Goal: Transaction & Acquisition: Purchase product/service

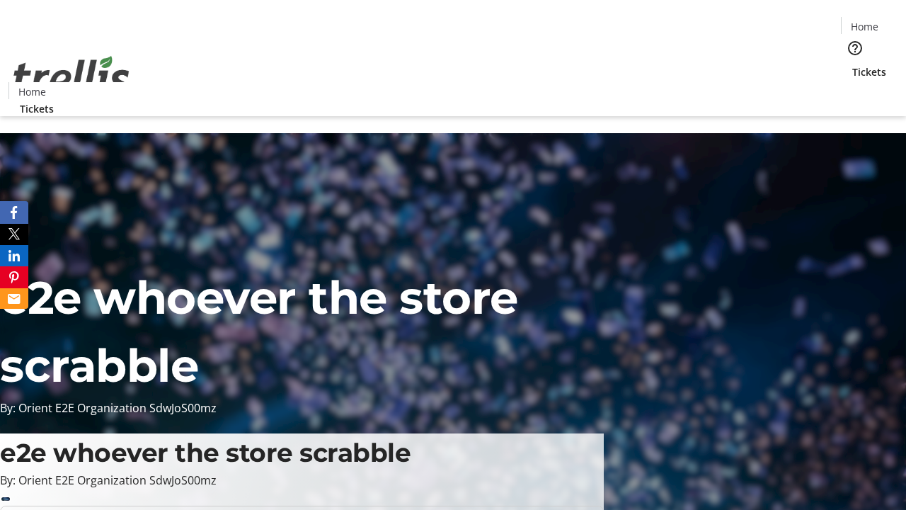
click at [852, 64] on span "Tickets" at bounding box center [869, 71] width 34 height 15
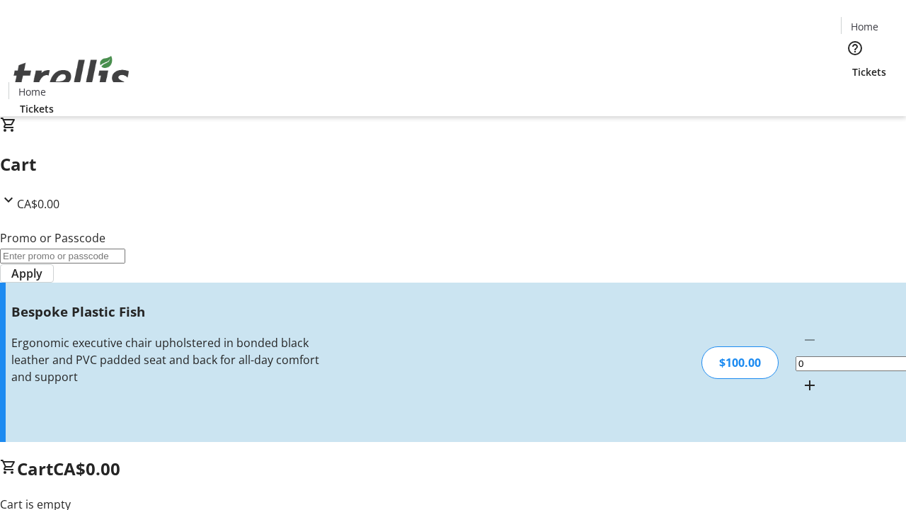
click at [801, 377] on mat-icon "Increment by one" at bounding box center [809, 385] width 17 height 17
type input "1"
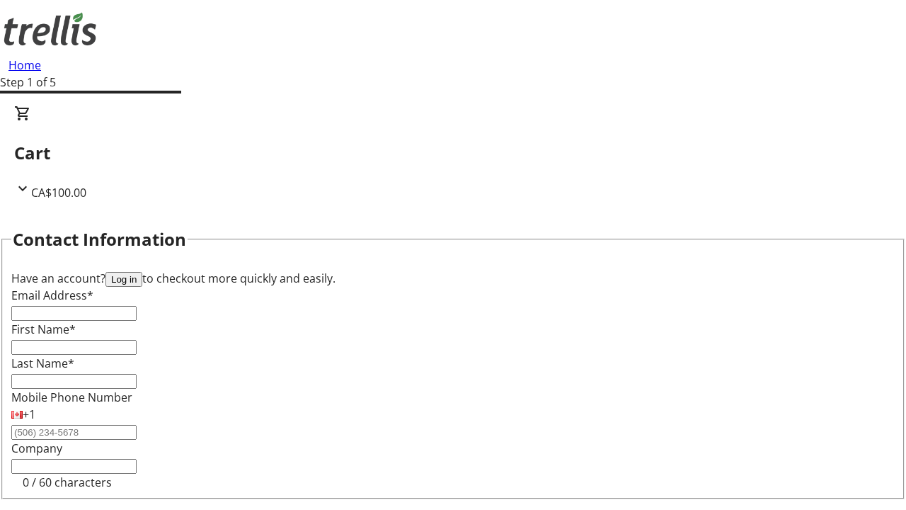
type input "FREE"
type input "[PERSON_NAME][EMAIL_ADDRESS][DOMAIN_NAME]"
type input "[PERSON_NAME]"
